Goal: Task Accomplishment & Management: Manage account settings

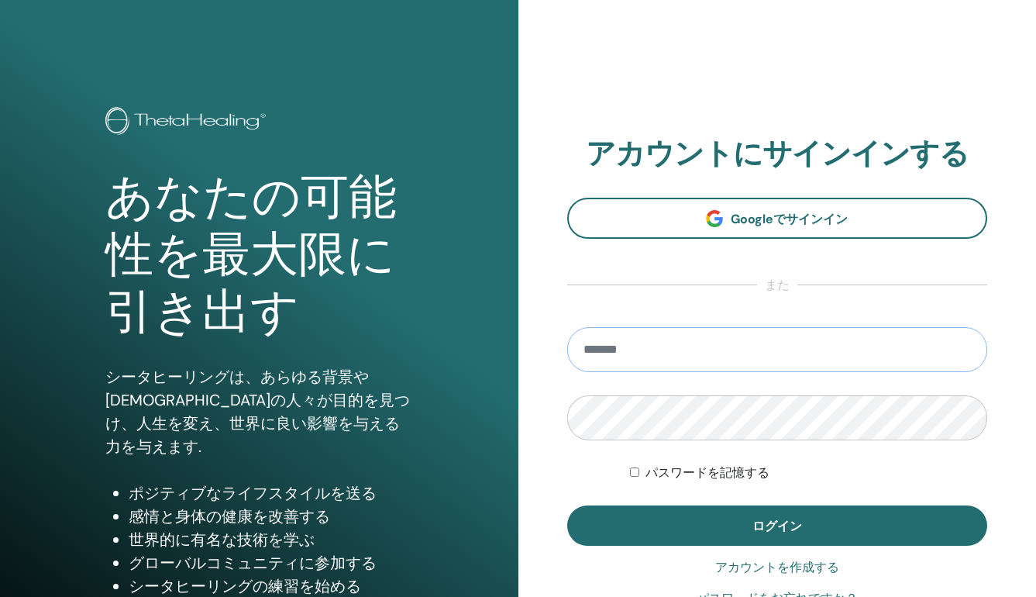
type input "**********"
click at [776, 525] on button "ログイン" at bounding box center [777, 525] width 421 height 40
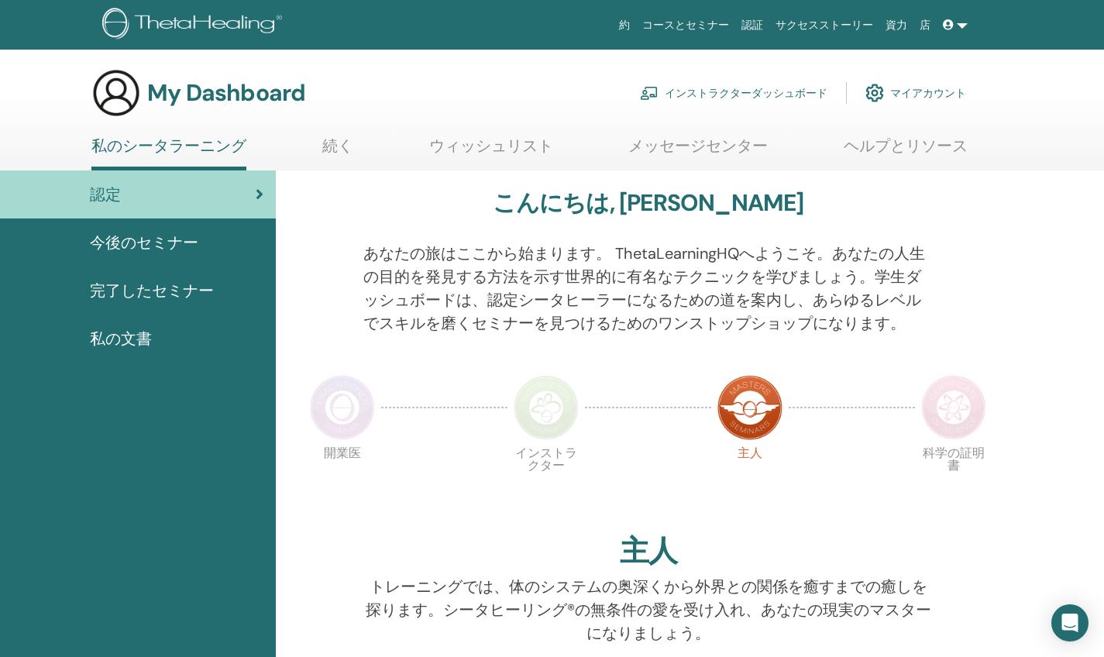
click at [0, 0] on link "インストラクターダッシュボード" at bounding box center [0, 0] width 0 height 0
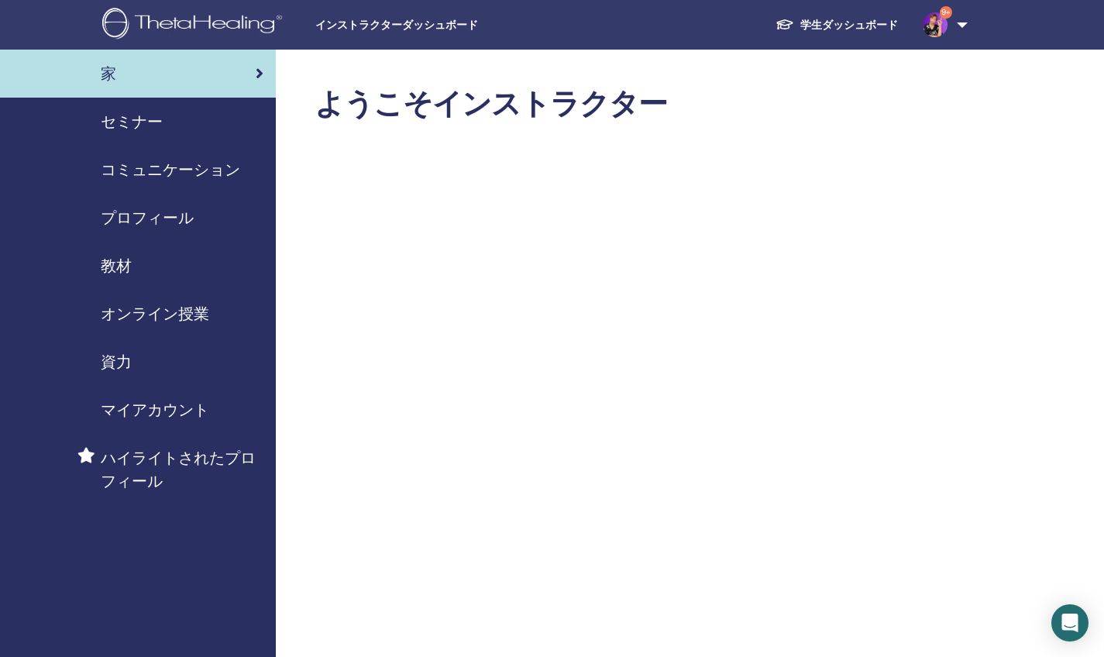
click at [158, 119] on span "セミナー" at bounding box center [132, 121] width 62 height 23
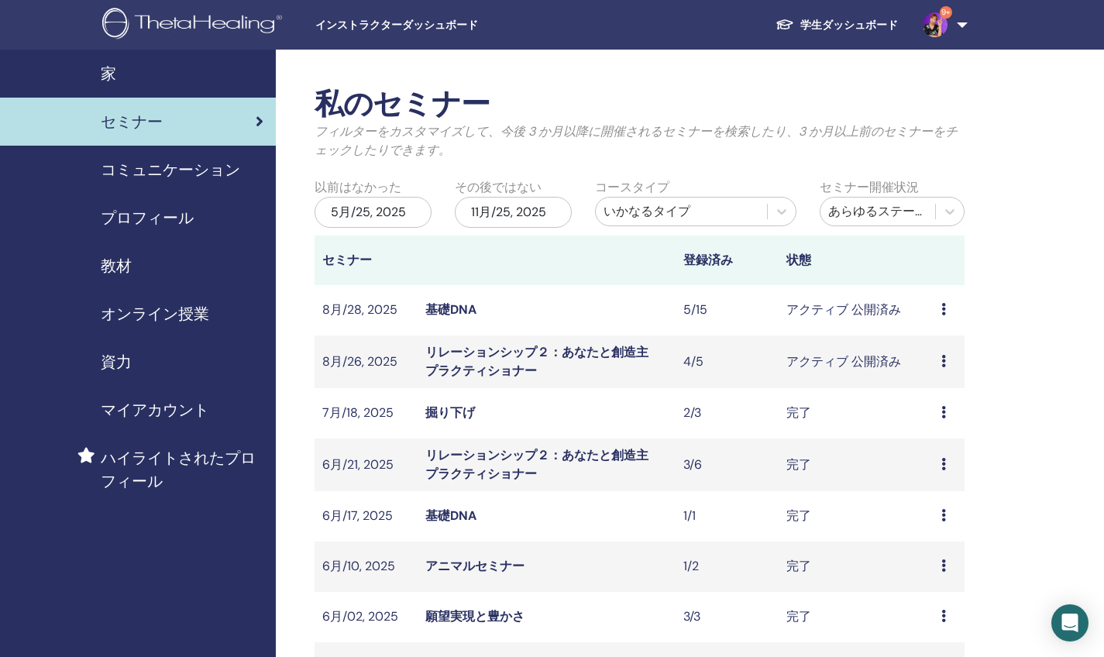
click at [941, 458] on icon at bounding box center [943, 464] width 5 height 12
click at [758, 383] on link "出席者" at bounding box center [742, 382] width 37 height 16
click at [941, 355] on icon at bounding box center [943, 361] width 5 height 12
click at [745, 350] on link "出席者" at bounding box center [744, 353] width 37 height 16
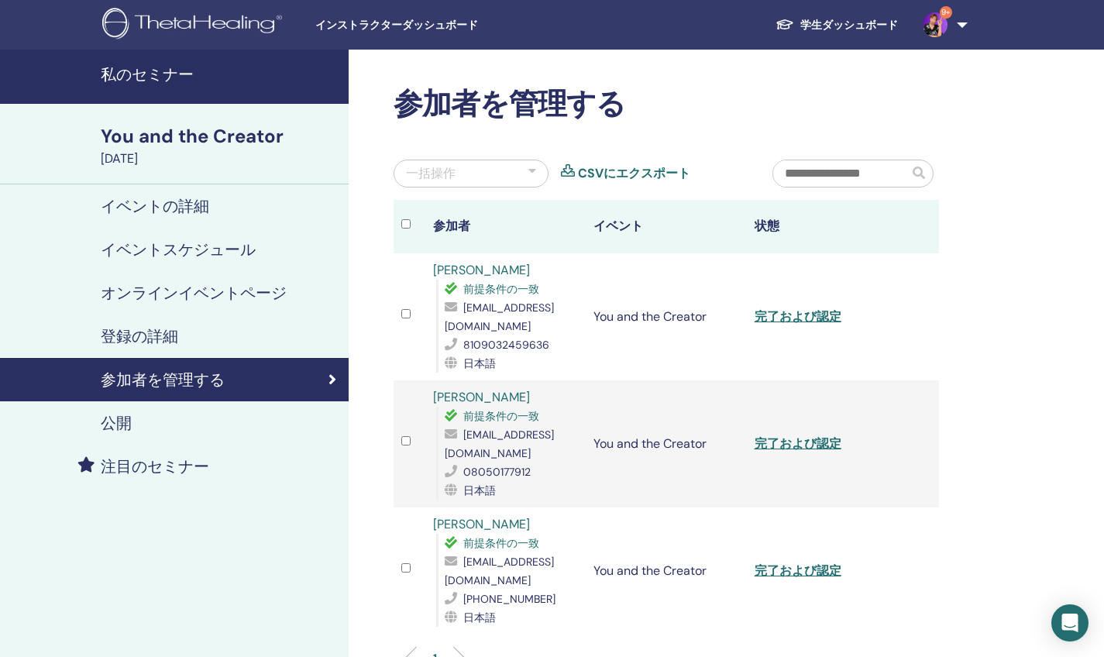
click at [765, 562] on link "完了および認定" at bounding box center [798, 570] width 87 height 16
click at [761, 435] on link "完了および認定" at bounding box center [798, 443] width 87 height 16
click at [755, 308] on link "完了および認定" at bounding box center [798, 316] width 87 height 16
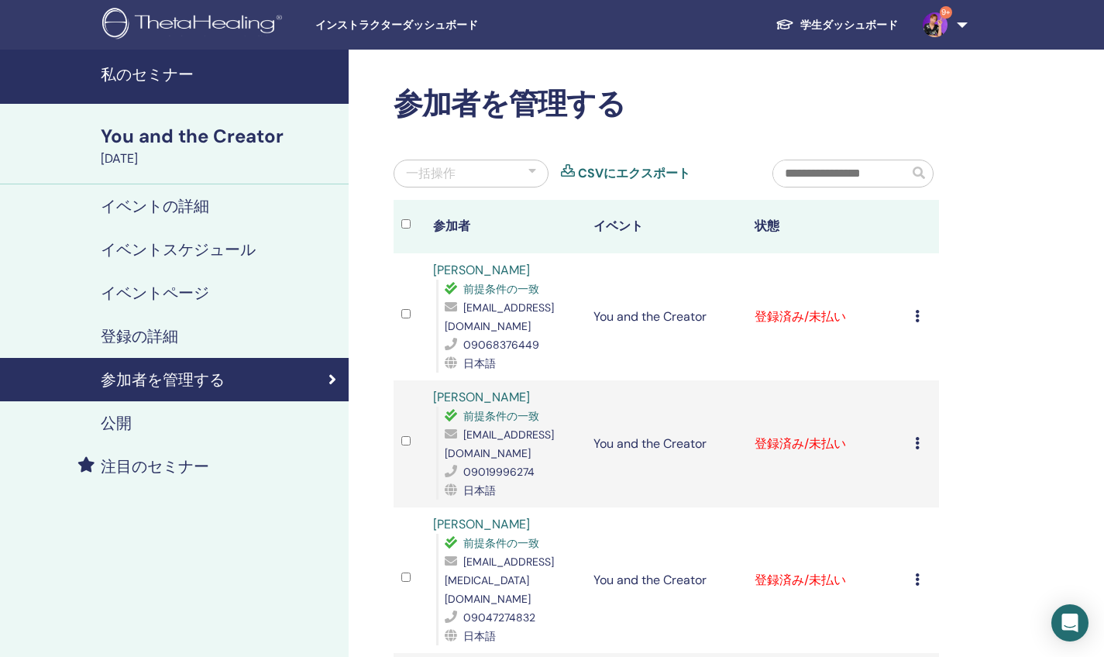
scroll to position [114, 0]
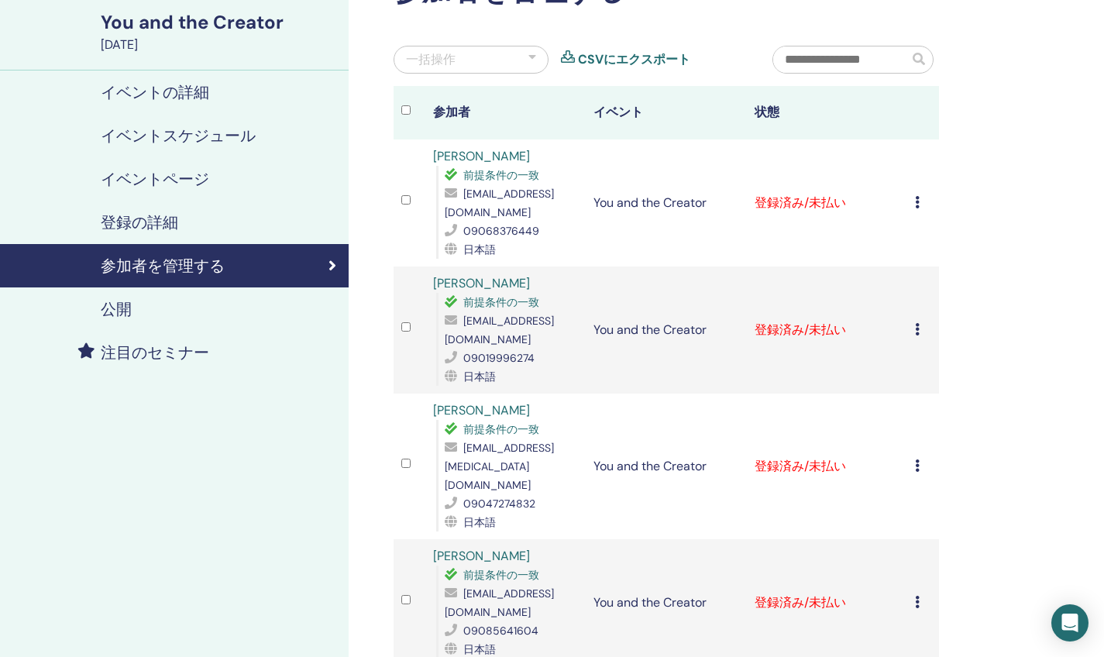
click at [915, 596] on icon at bounding box center [917, 602] width 5 height 12
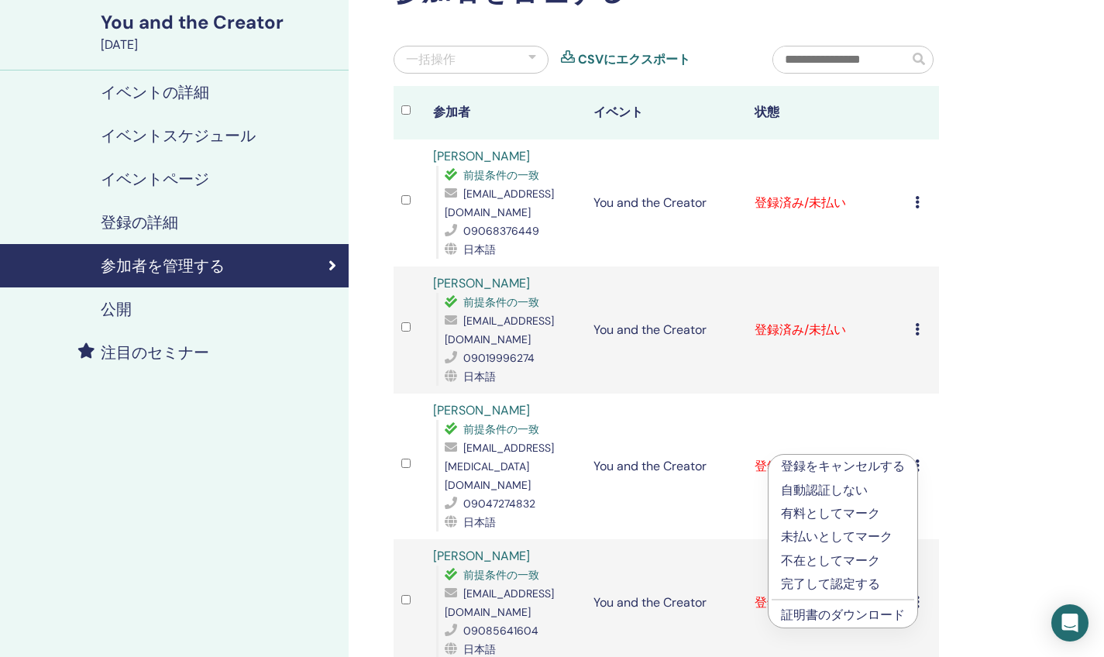
click at [827, 589] on p "完了して認定する" at bounding box center [843, 584] width 124 height 19
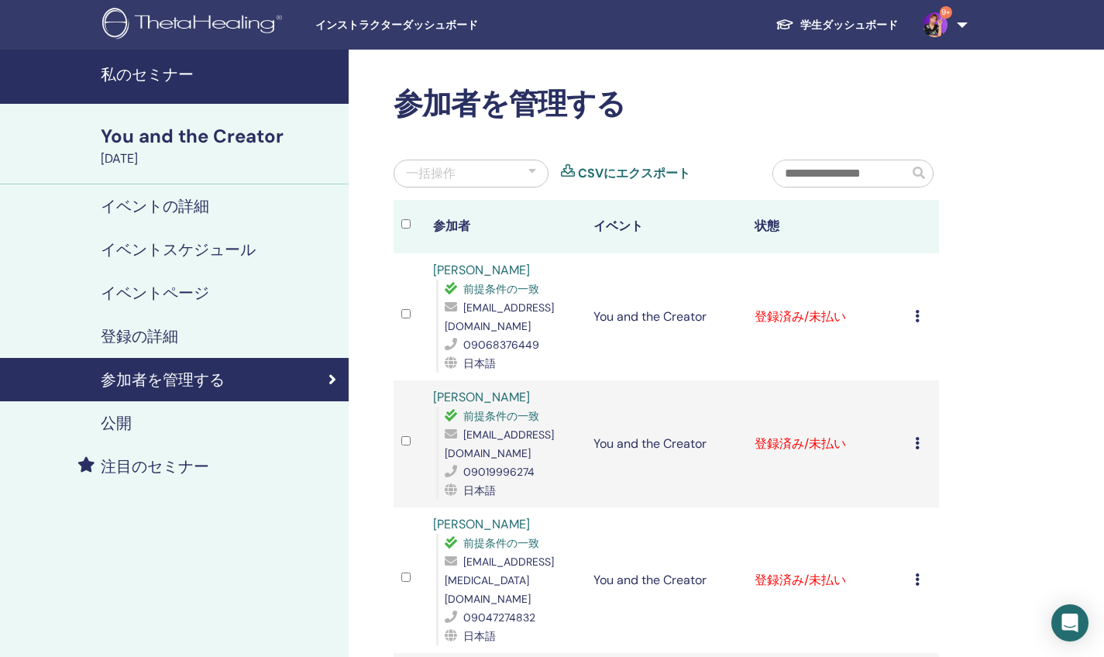
scroll to position [114, 0]
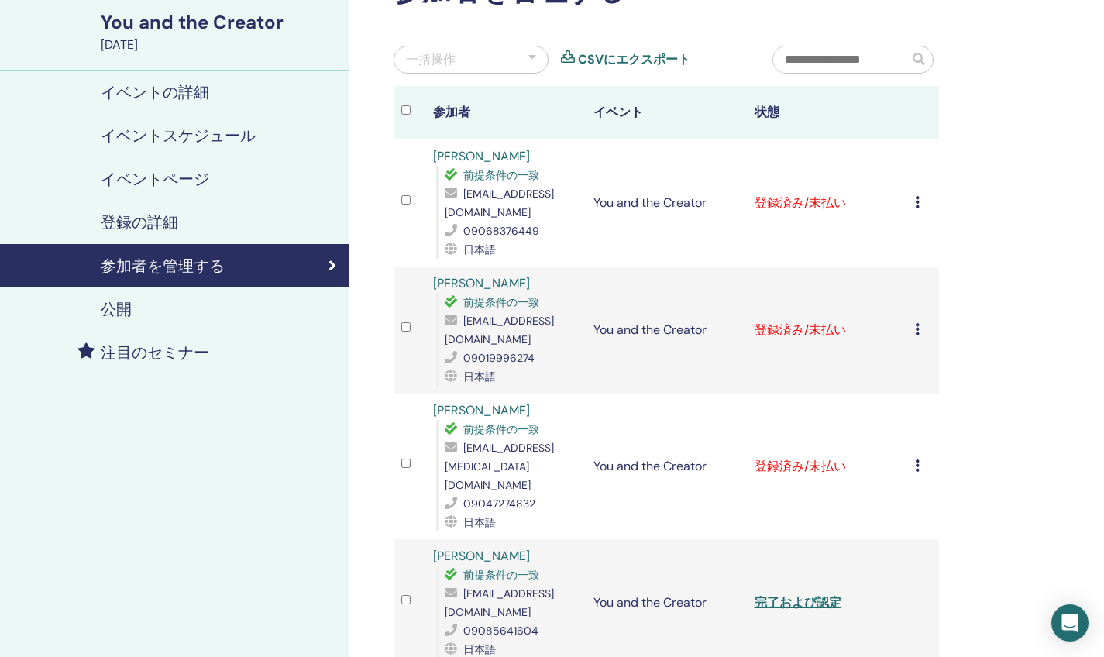
click at [915, 459] on icon at bounding box center [917, 465] width 5 height 12
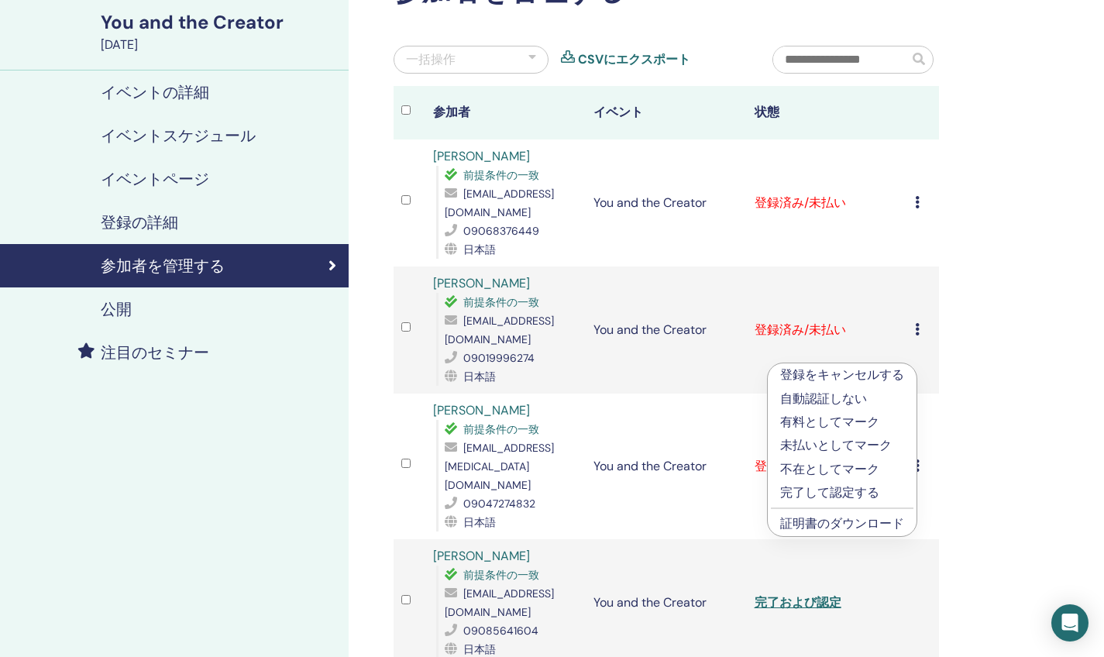
click at [817, 490] on p "完了して認定する" at bounding box center [842, 492] width 124 height 19
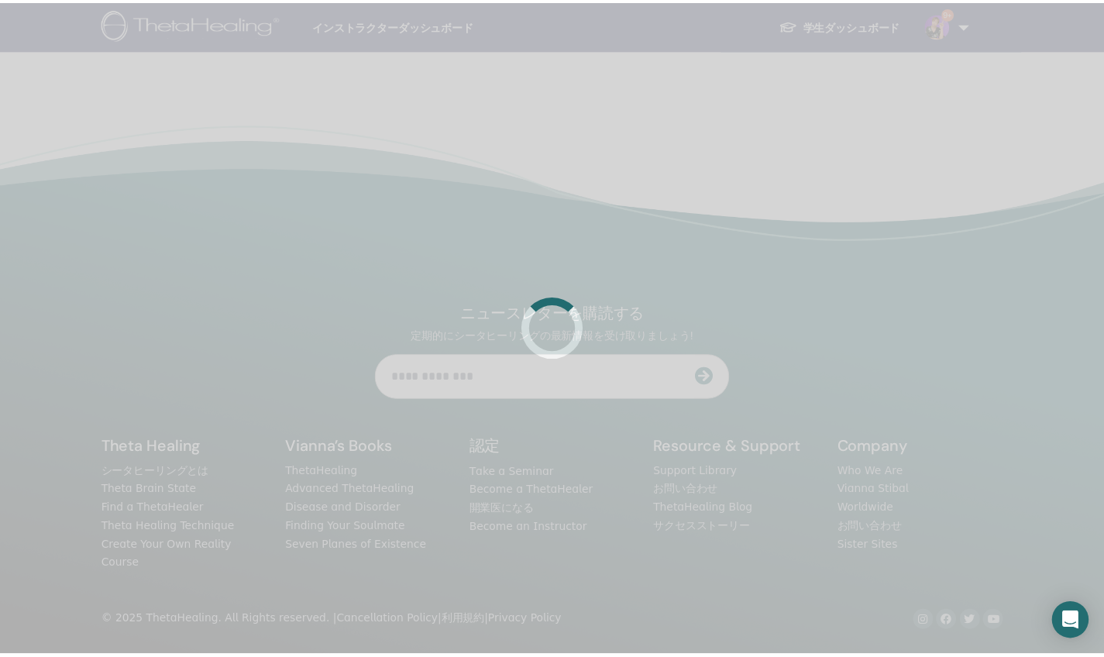
scroll to position [114, 0]
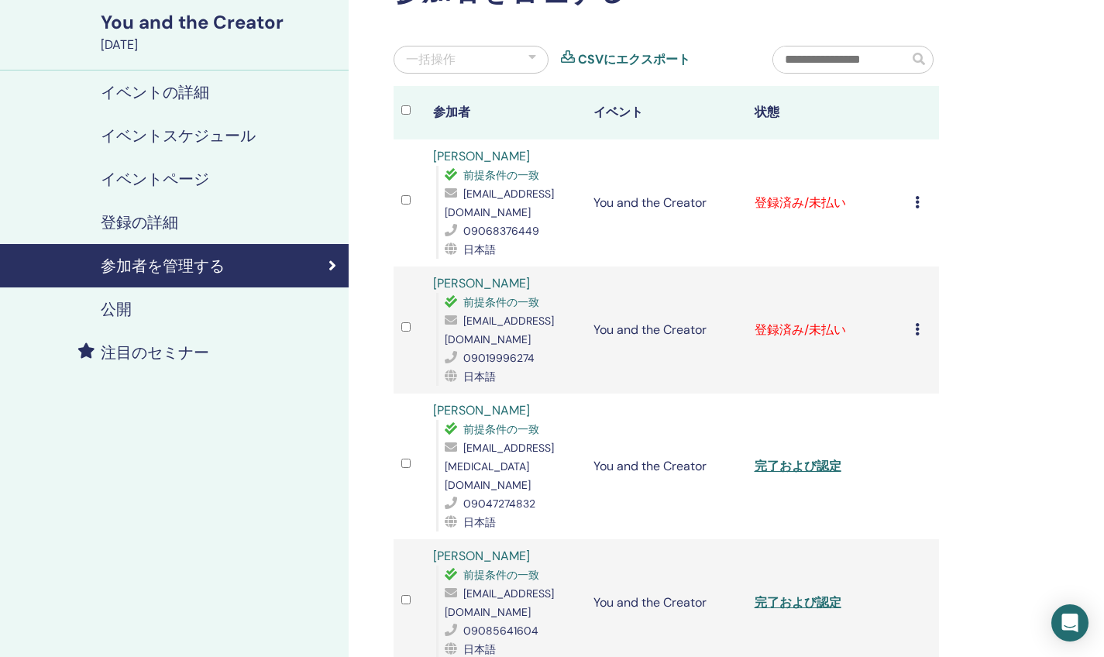
click at [915, 323] on icon at bounding box center [917, 329] width 5 height 12
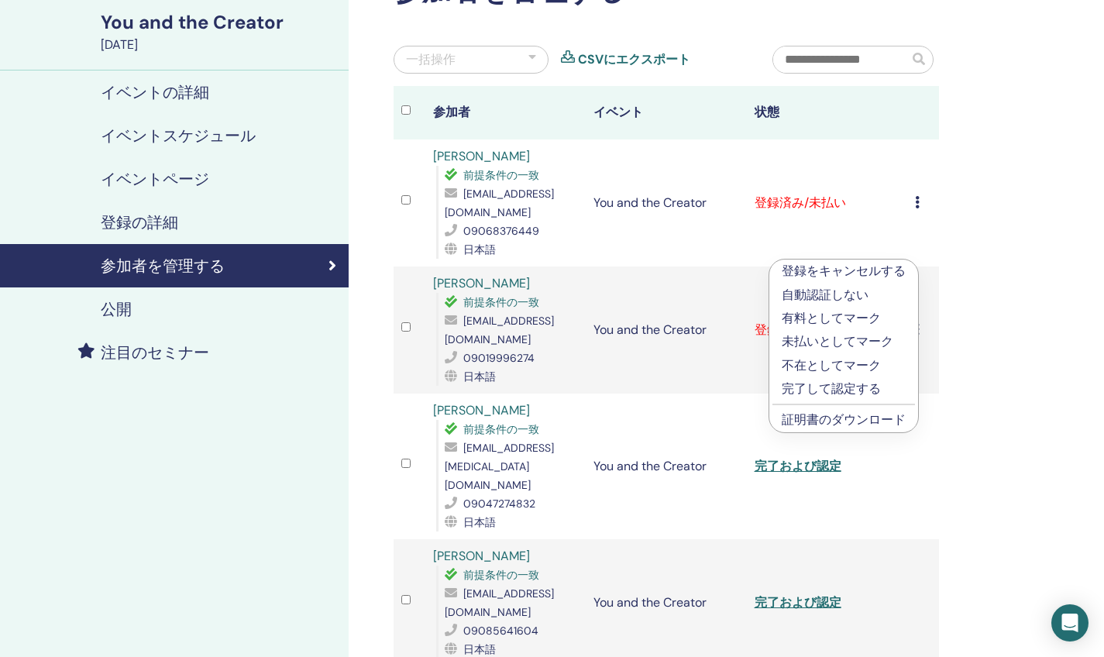
click at [829, 384] on p "完了して認定する" at bounding box center [844, 389] width 124 height 19
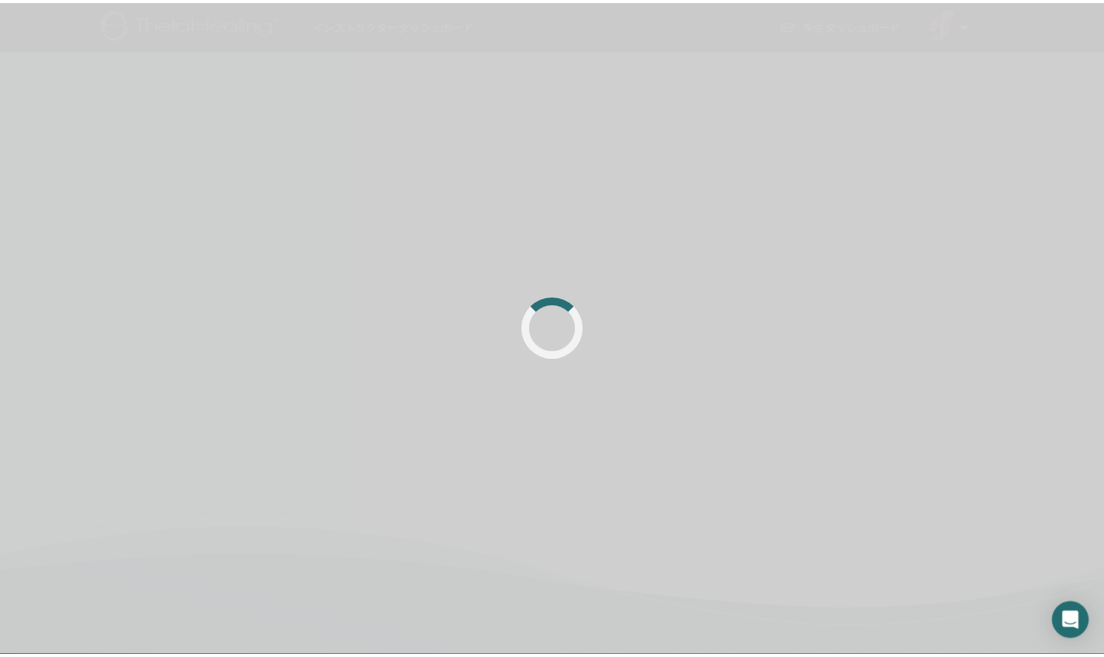
scroll to position [114, 0]
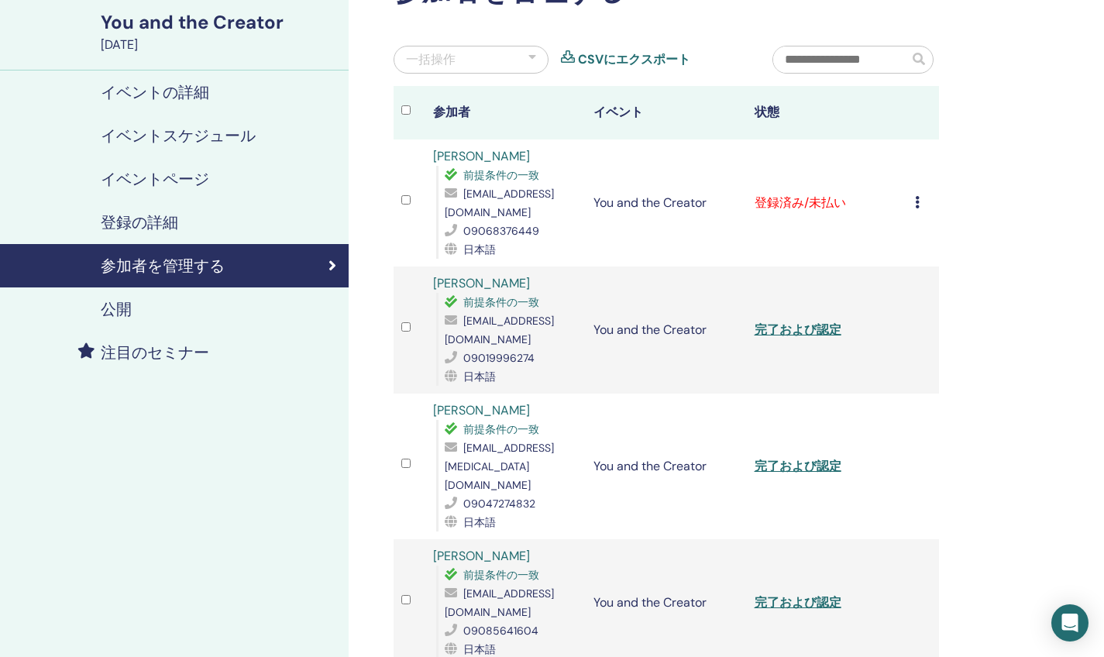
click at [915, 196] on icon at bounding box center [917, 202] width 5 height 12
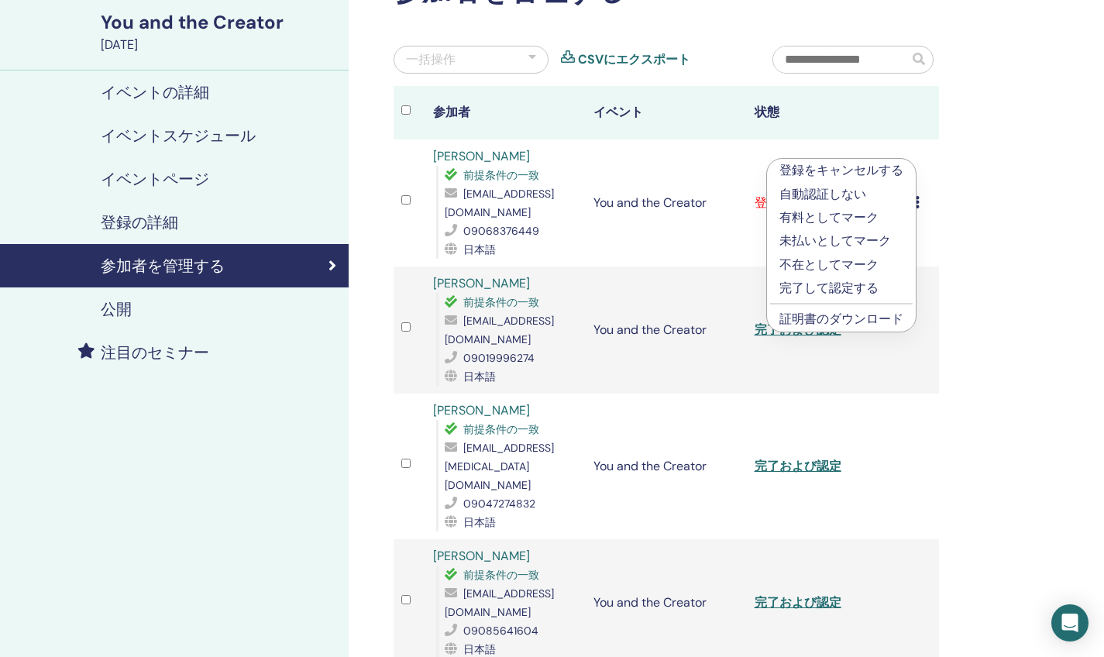
click at [829, 288] on p "完了して認定する" at bounding box center [841, 288] width 124 height 19
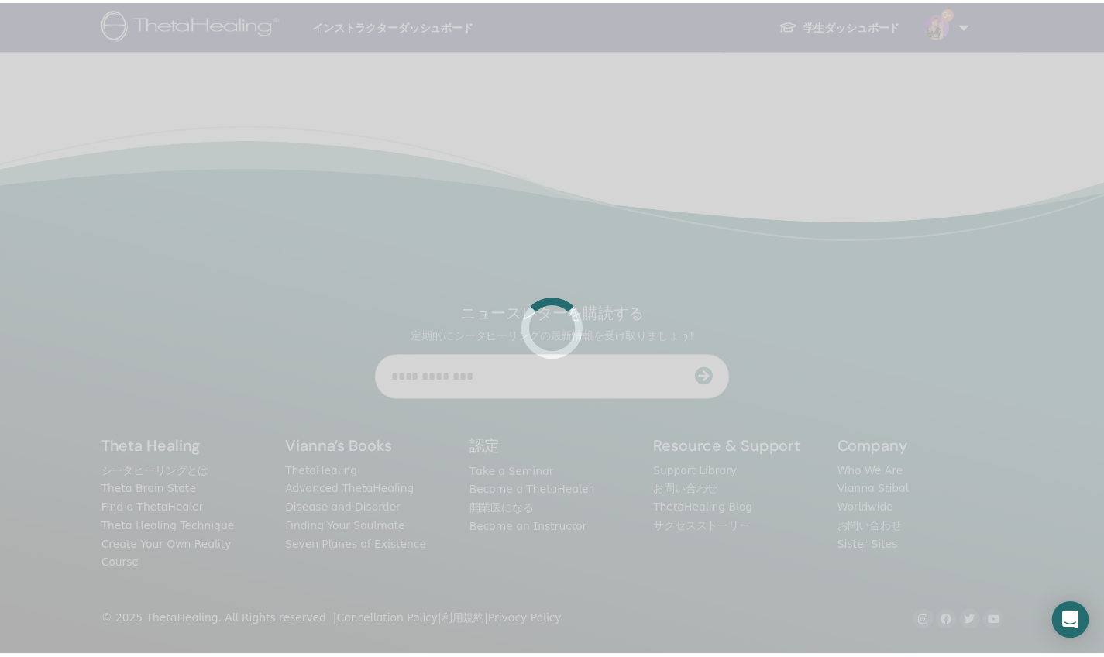
scroll to position [114, 0]
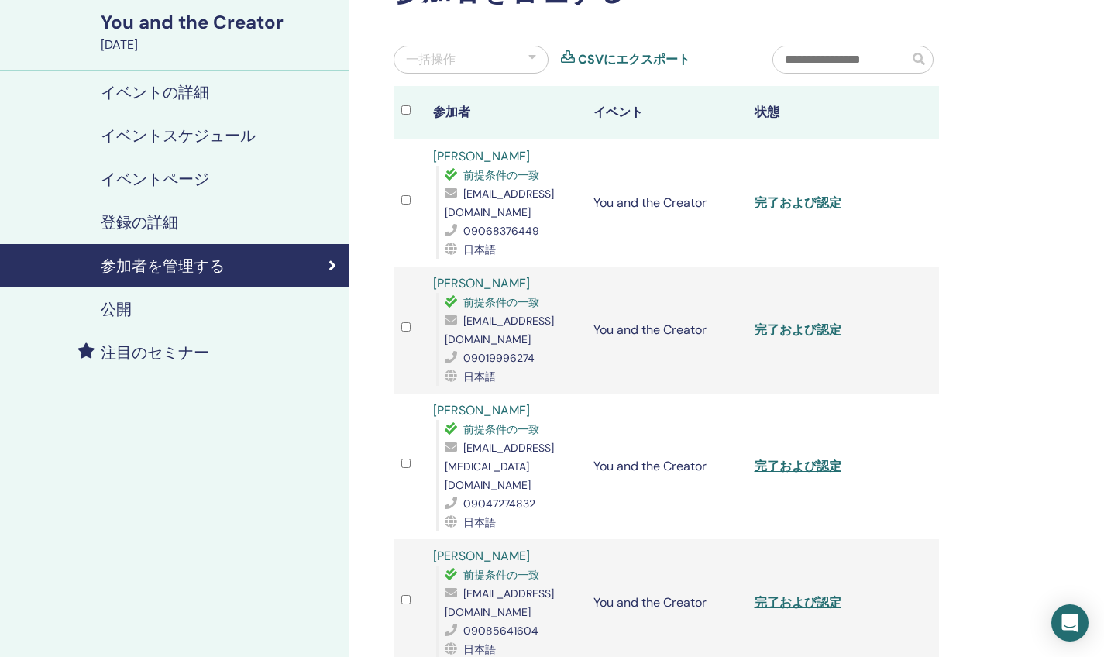
click at [781, 594] on link "完了および認定" at bounding box center [798, 602] width 87 height 16
click at [775, 458] on link "完了および認定" at bounding box center [798, 466] width 87 height 16
click at [776, 322] on link "完了および認定" at bounding box center [798, 330] width 87 height 16
click at [768, 194] on link "完了および認定" at bounding box center [798, 202] width 87 height 16
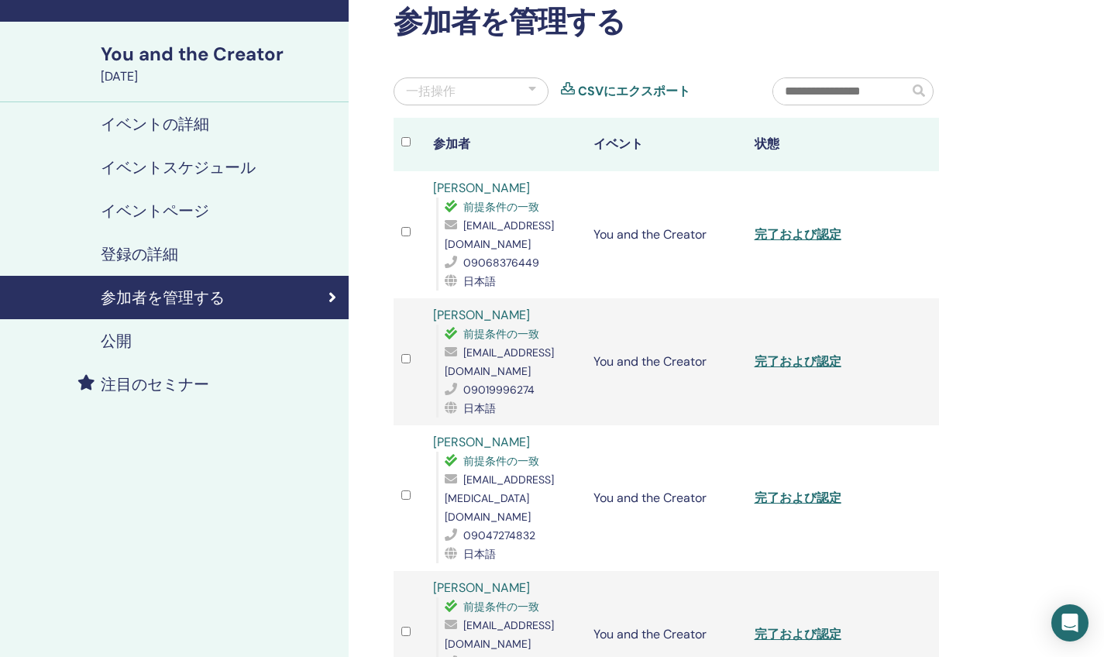
scroll to position [0, 0]
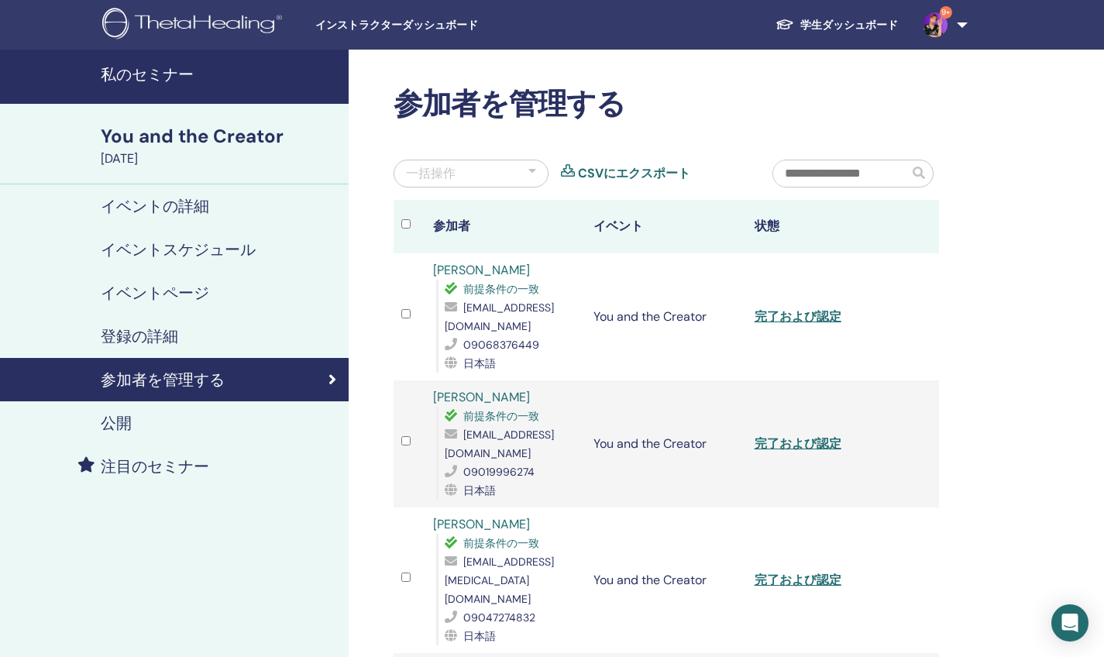
click at [945, 19] on span "9+" at bounding box center [946, 12] width 12 height 12
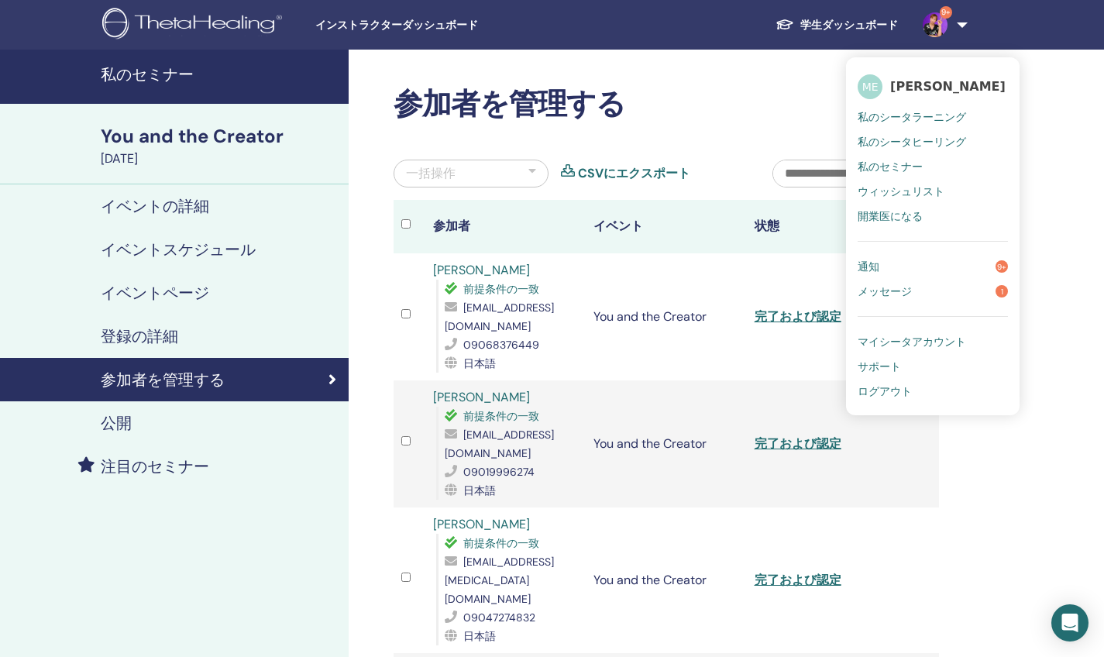
click at [945, 19] on span "9+" at bounding box center [946, 12] width 12 height 12
